Goal: Transaction & Acquisition: Subscribe to service/newsletter

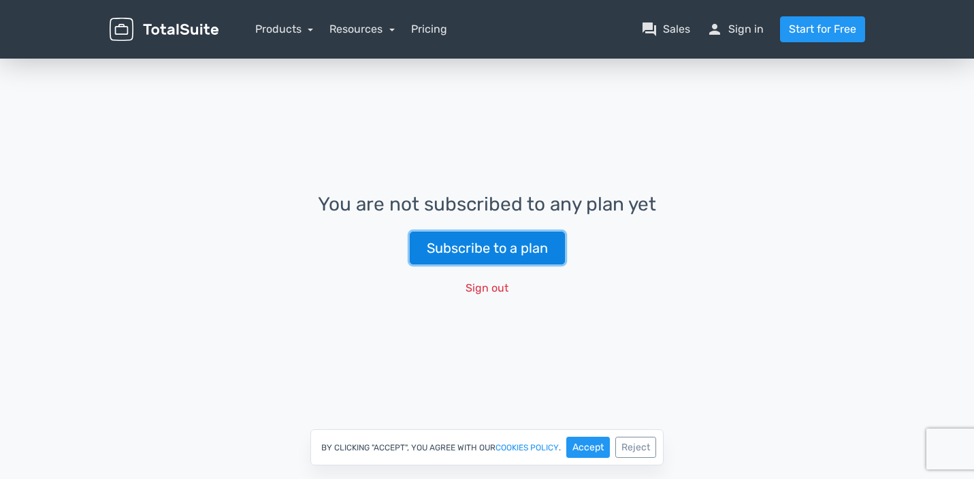
click at [524, 249] on link "Subscribe to a plan" at bounding box center [487, 248] width 155 height 33
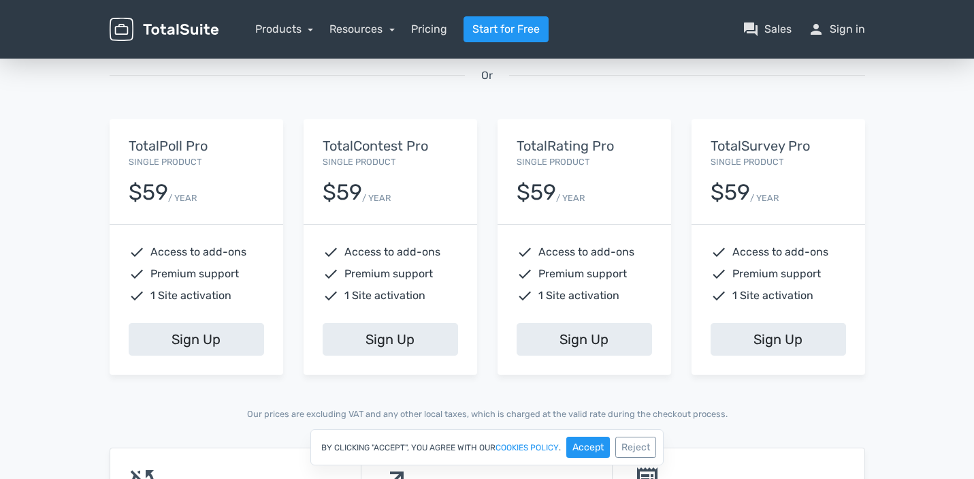
scroll to position [497, 0]
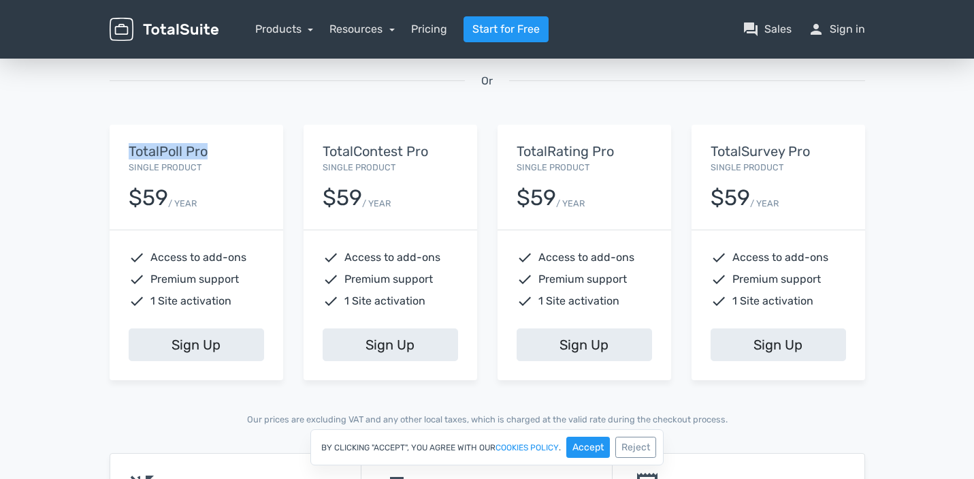
drag, startPoint x: 121, startPoint y: 153, endPoint x: 210, endPoint y: 152, distance: 89.9
click at [210, 152] on div "TotalPoll Pro Single Product $59 / YEAR" at bounding box center [197, 177] width 174 height 105
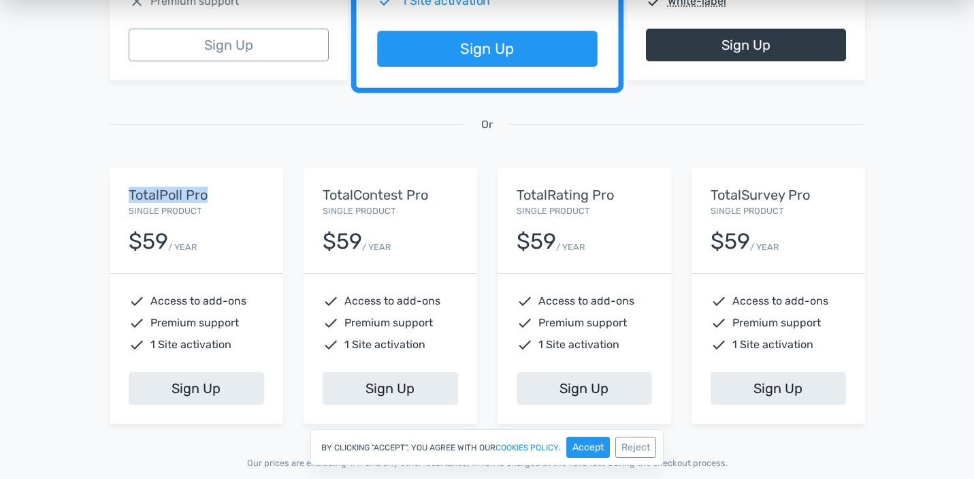
scroll to position [458, 0]
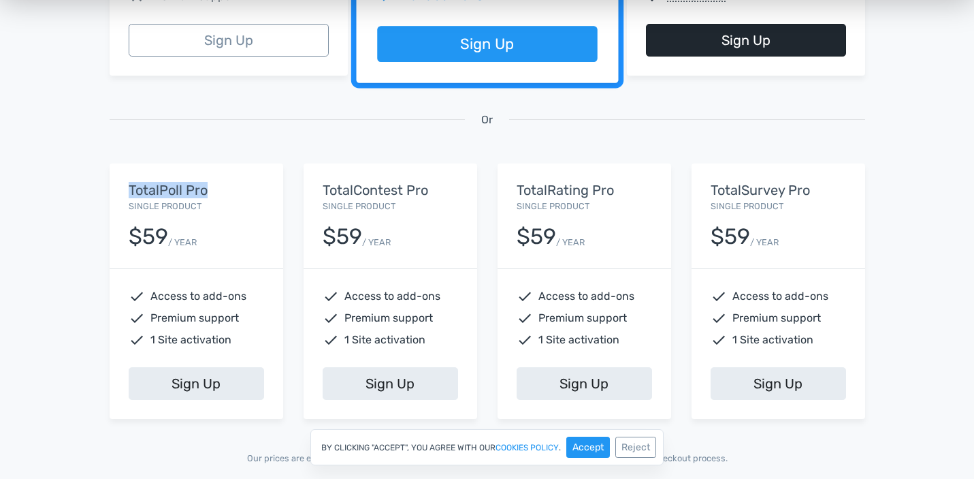
copy h5 "TotalPoll Pro"
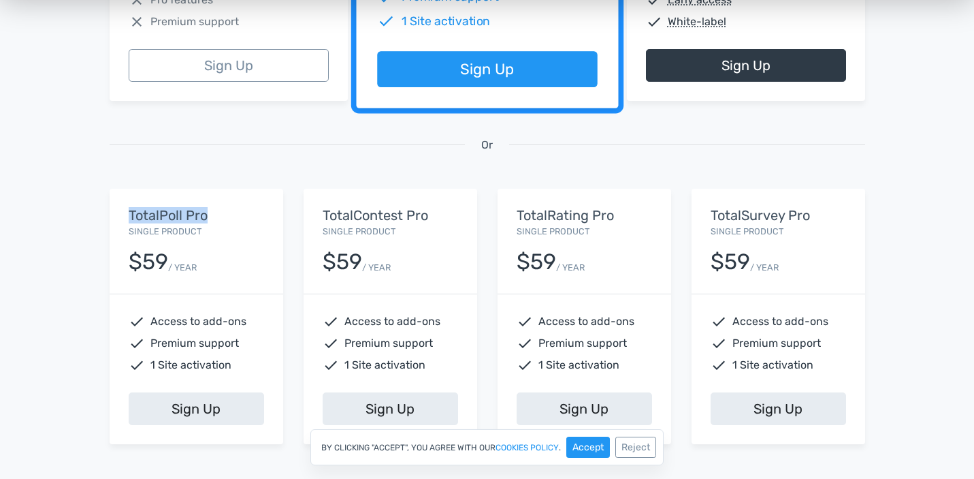
scroll to position [448, 0]
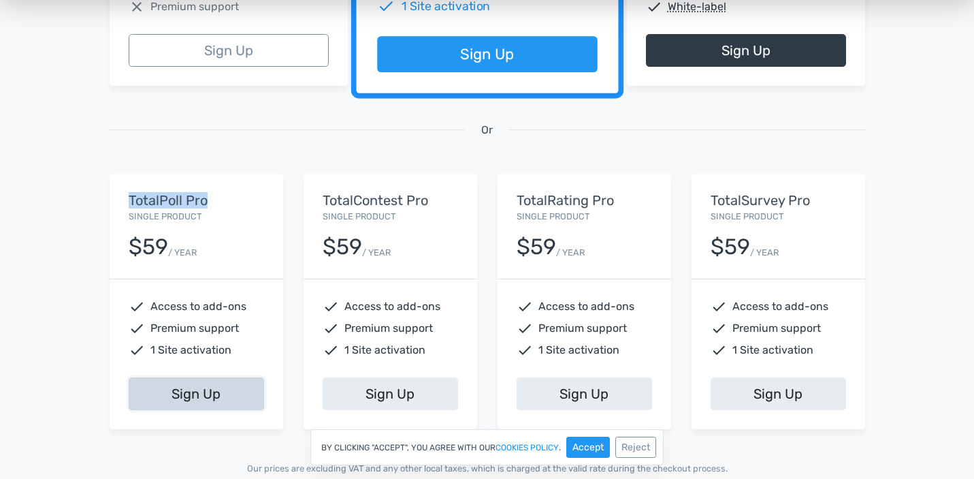
click at [217, 387] on link "Sign Up" at bounding box center [197, 393] width 136 height 33
